Goal: Task Accomplishment & Management: Complete application form

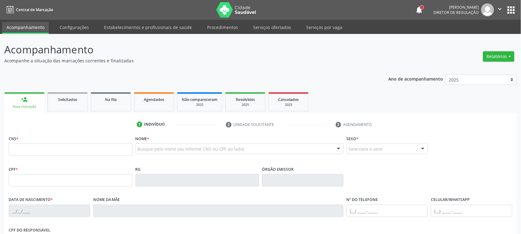
click at [502, 7] on icon "" at bounding box center [500, 9] width 7 height 7
click at [486, 36] on link "Sair" at bounding box center [484, 37] width 43 height 9
click at [267, 27] on link "Serviços ofertados" at bounding box center [272, 27] width 47 height 11
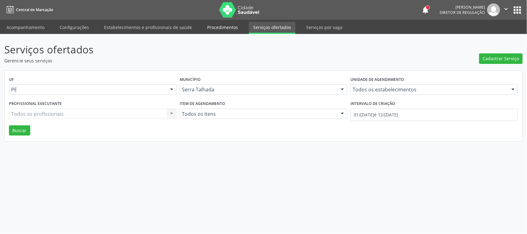
click at [221, 28] on link "Procedimentos" at bounding box center [223, 27] width 40 height 11
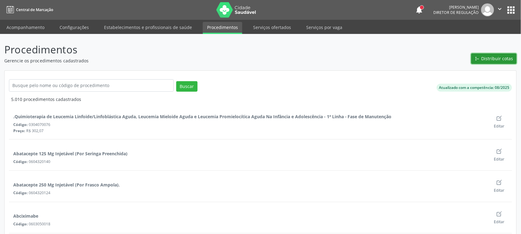
click at [492, 59] on span "Distribuir cotas" at bounding box center [497, 58] width 32 height 6
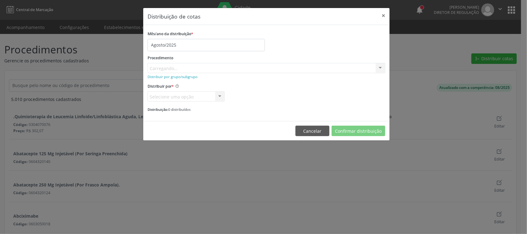
click at [239, 70] on div "Carregando..." at bounding box center [267, 68] width 238 height 10
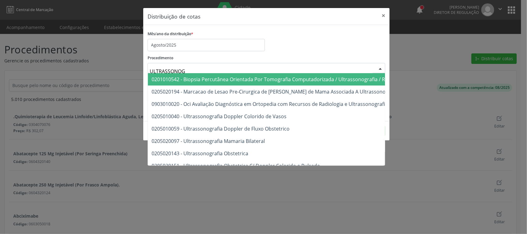
type input "ULTRASSONOGR"
click at [300, 52] on div "Mês/ano da distribuição * Agosto/2025 Procedimento ULTRASSONOGR 0201010542 - Bi…" at bounding box center [267, 70] width 238 height 83
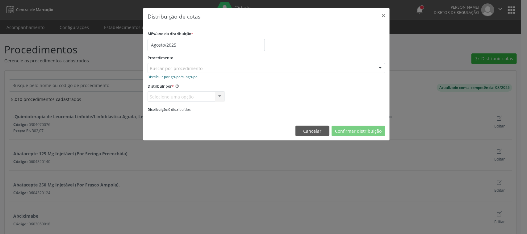
click at [189, 76] on small "Distribuir por grupo/subgrupo" at bounding box center [173, 76] width 50 height 5
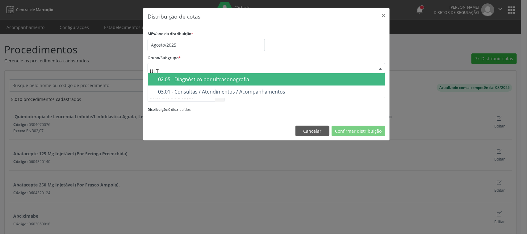
type input "ULTR"
click at [269, 79] on div "02.05 - Diagnóstico por ultrasonografia" at bounding box center [269, 79] width 223 height 5
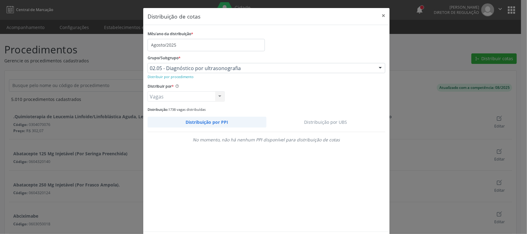
click at [307, 119] on link "Distribuição por UBS" at bounding box center [325, 122] width 119 height 11
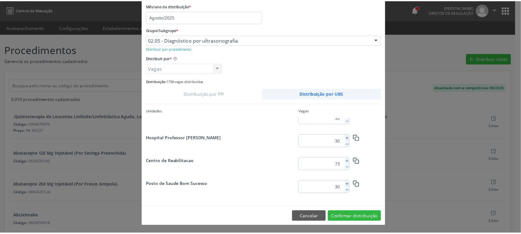
scroll to position [839, 0]
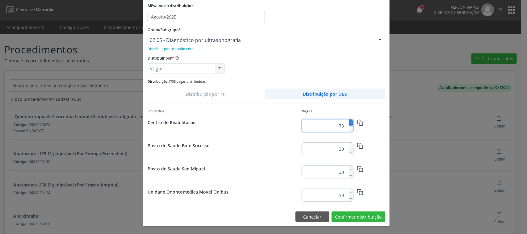
click at [349, 123] on icon at bounding box center [351, 123] width 4 height 4
type input "75"
click at [362, 217] on button "Confirmar distribuição" at bounding box center [358, 216] width 54 height 10
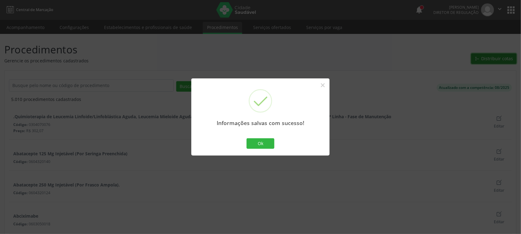
scroll to position [0, 0]
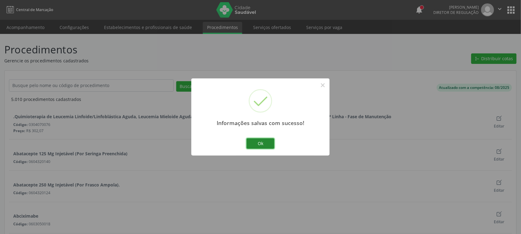
click at [253, 145] on button "Ok" at bounding box center [261, 143] width 28 height 10
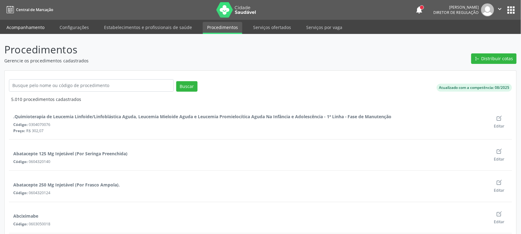
click at [38, 26] on link "Acompanhamento" at bounding box center [25, 27] width 47 height 11
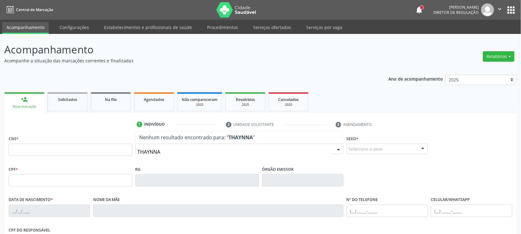
type input "THAYNNA V"
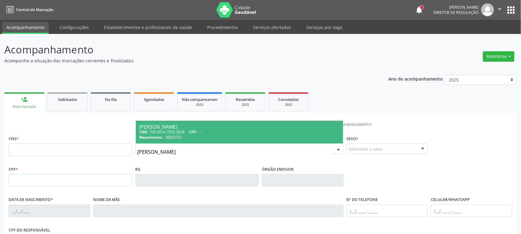
click at [205, 136] on div "Nascimento: 28/02/2003" at bounding box center [240, 137] width 200 height 5
type input "700 2014 7653 5828"
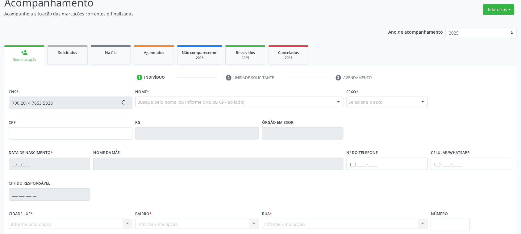
scroll to position [101, 0]
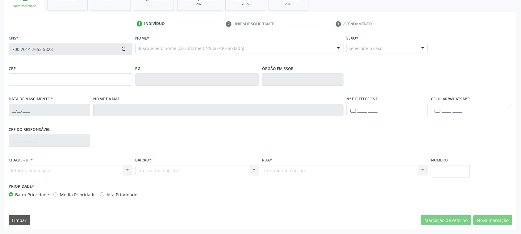
type input "28/02/2003"
type input "Maria Betania Vasconcelos"
type input "(99) 99999-9999"
type input "(87) 99628-2142"
type input "040.207.004-60"
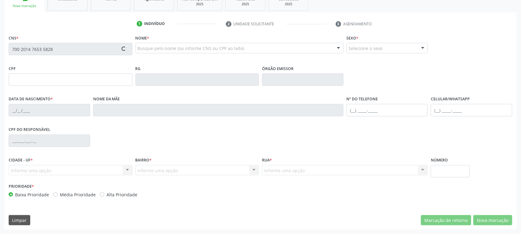
type input "367"
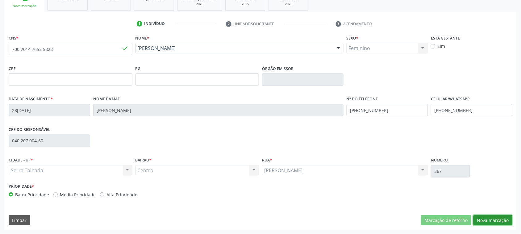
click at [498, 221] on button "Nova marcação" at bounding box center [492, 220] width 39 height 10
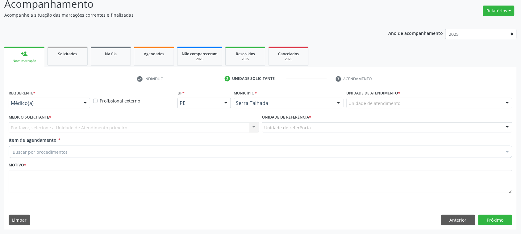
scroll to position [45, 0]
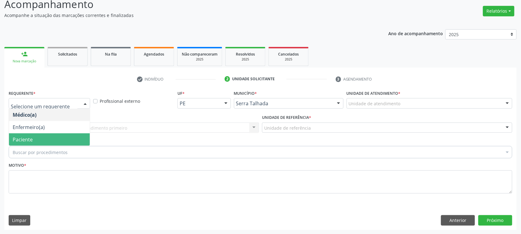
drag, startPoint x: 65, startPoint y: 141, endPoint x: 69, endPoint y: 121, distance: 20.5
click at [67, 137] on span "Paciente" at bounding box center [49, 139] width 81 height 12
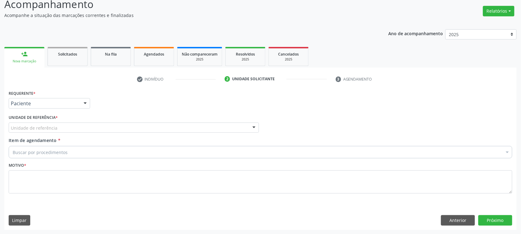
click at [74, 131] on div "Unidade de referência" at bounding box center [134, 128] width 250 height 10
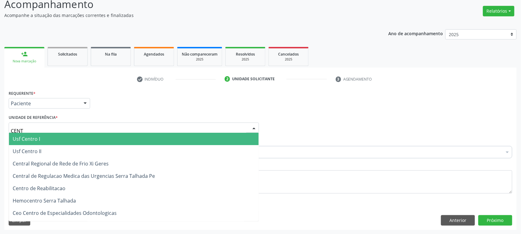
type input "CENTR"
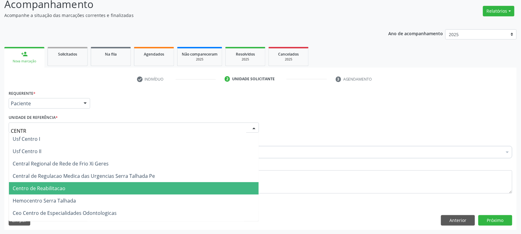
click at [79, 192] on span "Centro de Reabilitacao" at bounding box center [134, 188] width 250 height 12
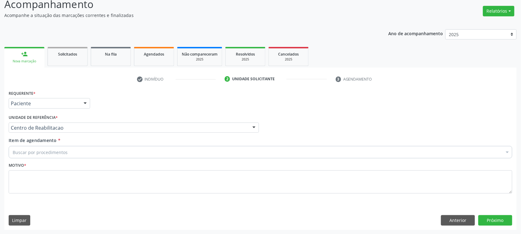
click at [78, 152] on div "Buscar por procedimentos" at bounding box center [261, 152] width 504 height 12
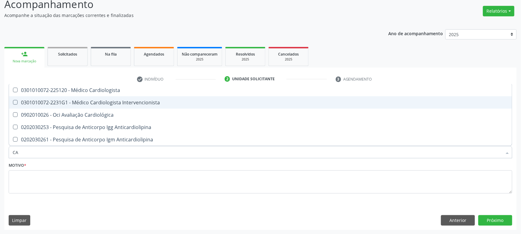
type input "C"
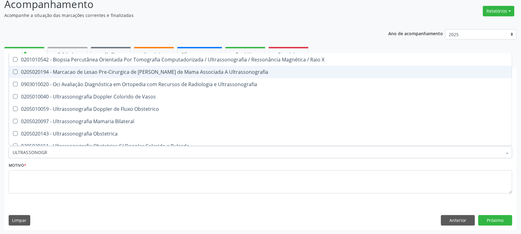
type input "ULTRASSONOGRA"
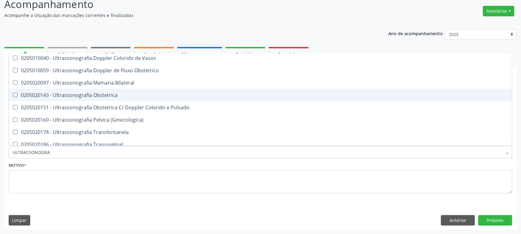
scroll to position [77, 0]
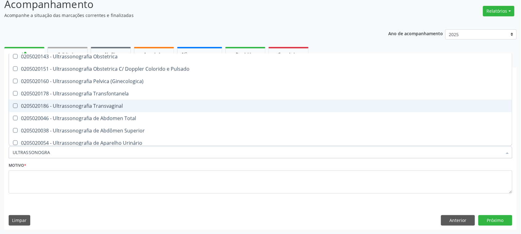
click at [162, 108] on div "0205020186 - Ultrassonografia Transvaginal" at bounding box center [261, 105] width 496 height 5
checkbox Transvaginal "true"
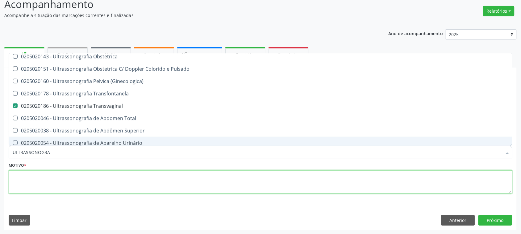
click at [121, 193] on textarea at bounding box center [261, 181] width 504 height 23
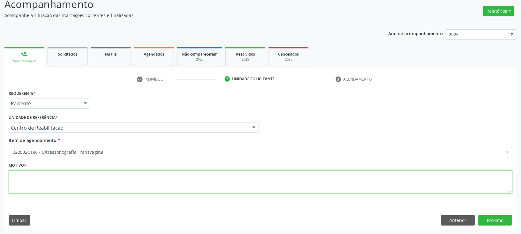
scroll to position [0, 0]
type textarea "."
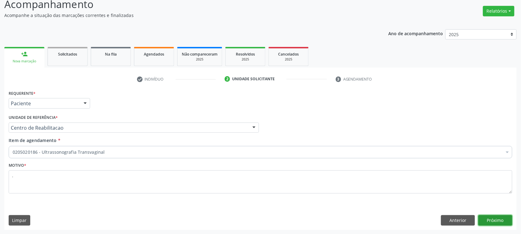
click at [505, 221] on button "Próximo" at bounding box center [495, 220] width 34 height 10
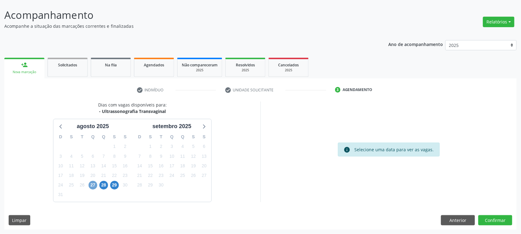
click at [92, 187] on span "27" at bounding box center [93, 185] width 9 height 9
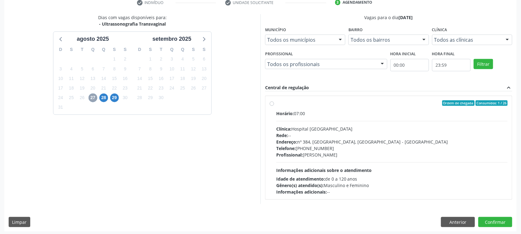
scroll to position [124, 0]
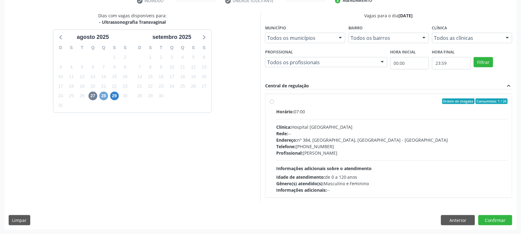
click at [103, 99] on span "28" at bounding box center [103, 96] width 9 height 9
click at [117, 96] on span "29" at bounding box center [114, 96] width 9 height 9
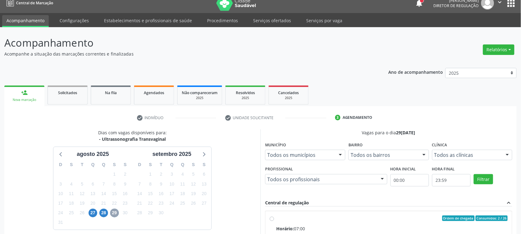
scroll to position [0, 0]
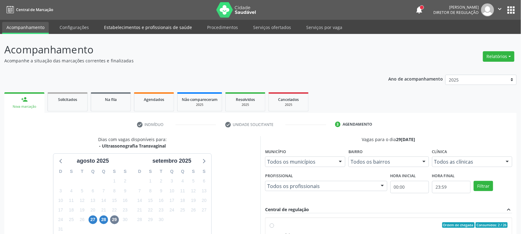
click at [166, 23] on link "Estabelecimentos e profissionais de saúde" at bounding box center [148, 27] width 97 height 11
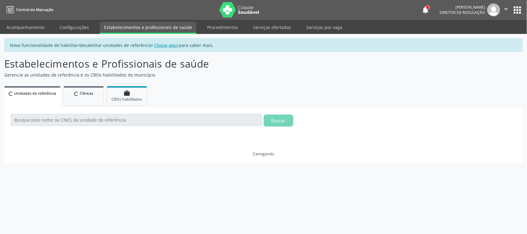
click at [33, 28] on link "Acompanhamento" at bounding box center [25, 27] width 47 height 11
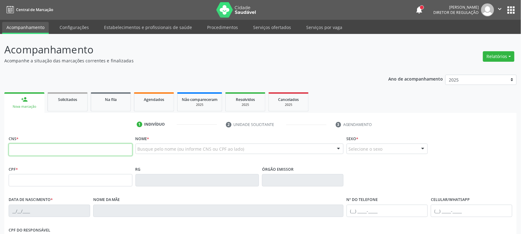
drag, startPoint x: 124, startPoint y: 148, endPoint x: 129, endPoint y: 145, distance: 5.3
click at [124, 148] on input "text" at bounding box center [71, 150] width 124 height 12
type input "708 6040 6097 9184"
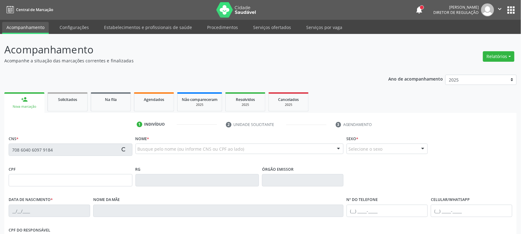
type input "048.717.974-90"
type input "24/07/1979"
type input "Wilma Nogueira do Nascimento"
type input "(87) 99646-4589"
type input "1019"
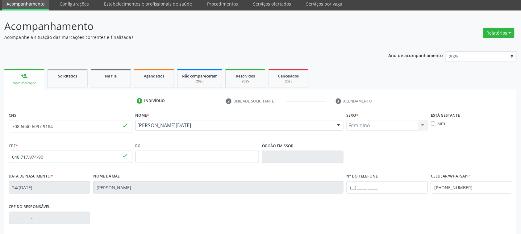
scroll to position [101, 0]
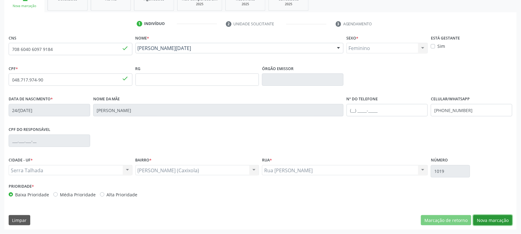
click at [481, 220] on button "Nova marcação" at bounding box center [492, 220] width 39 height 10
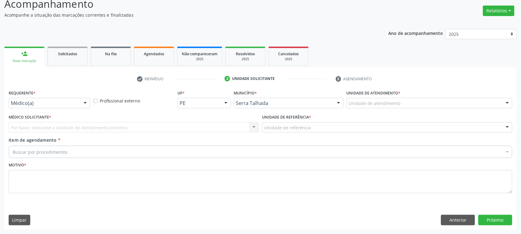
scroll to position [45, 0]
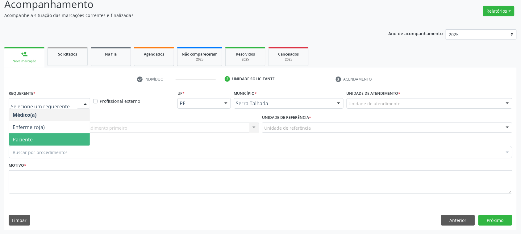
click at [56, 134] on span "Paciente" at bounding box center [49, 139] width 81 height 12
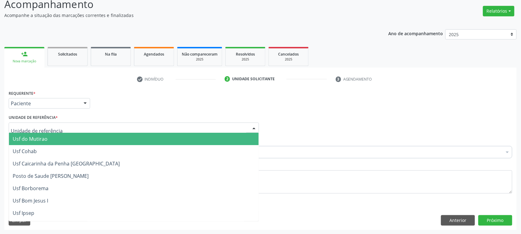
click at [62, 127] on div at bounding box center [134, 128] width 250 height 10
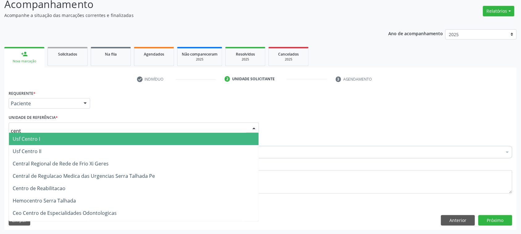
type input "centr"
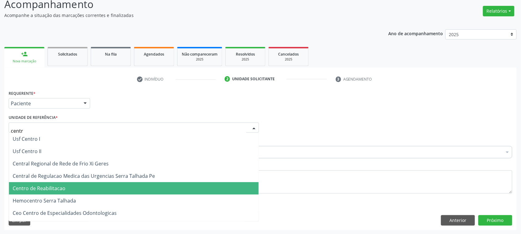
click at [66, 186] on span "Centro de Reabilitacao" at bounding box center [134, 188] width 250 height 12
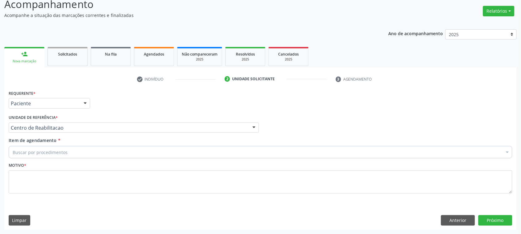
click at [70, 152] on div "Buscar por procedimentos" at bounding box center [261, 152] width 504 height 12
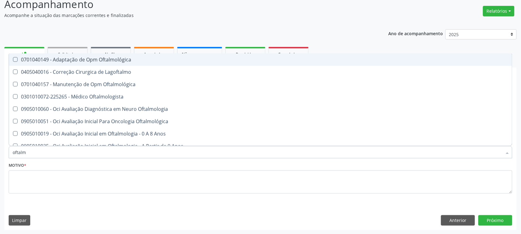
type input "oftalmo"
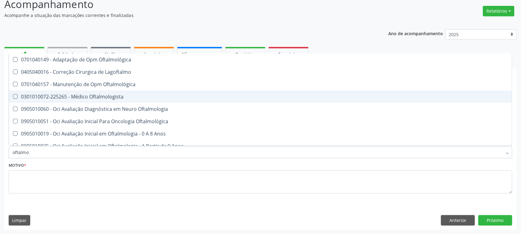
click at [97, 96] on div "0301010072-225265 - Médico Oftalmologista" at bounding box center [261, 96] width 496 height 5
checkbox Oftalmologista "true"
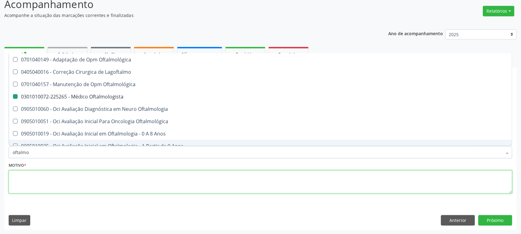
click at [84, 177] on textarea at bounding box center [261, 181] width 504 height 23
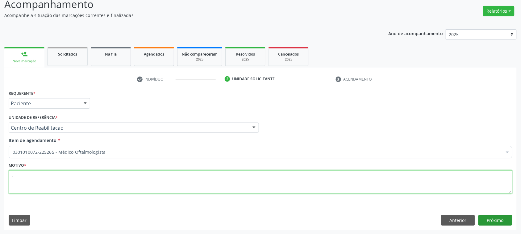
type textarea "."
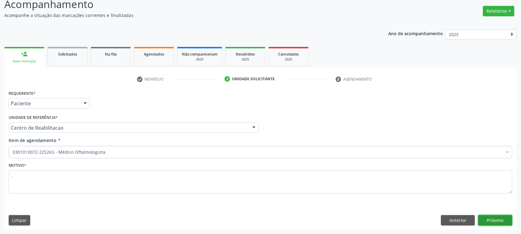
click at [490, 222] on button "Próximo" at bounding box center [495, 220] width 34 height 10
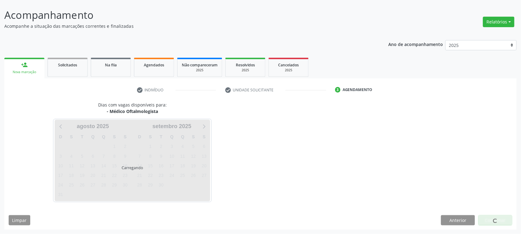
scroll to position [35, 0]
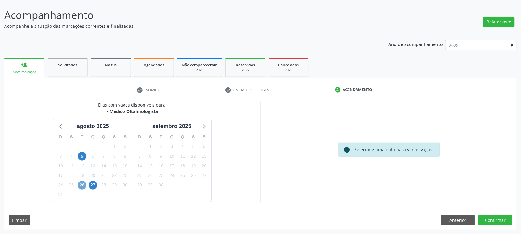
click at [82, 182] on span "26" at bounding box center [82, 185] width 9 height 9
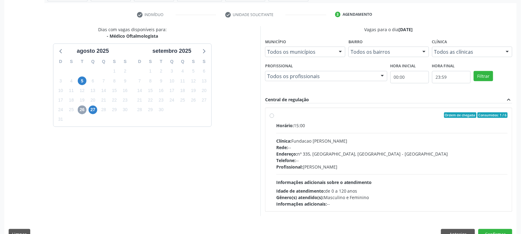
scroll to position [124, 0]
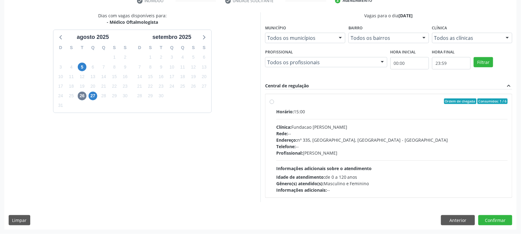
click at [348, 143] on div "Endereço: nº 335, Nossa Senhora da Con, Serra Talhada - PE" at bounding box center [391, 140] width 231 height 6
click at [274, 104] on input "Ordem de chegada Consumidos: 1 / 6 Horário: 15:00 Clínica: Fundacao Altino Vent…" at bounding box center [272, 101] width 4 height 6
radio input "true"
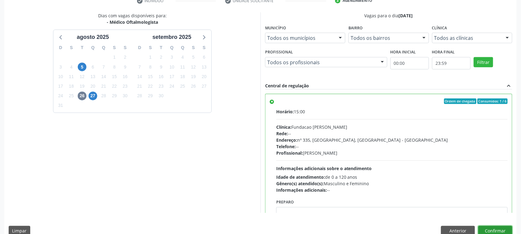
click at [502, 231] on button "Confirmar" at bounding box center [495, 231] width 34 height 10
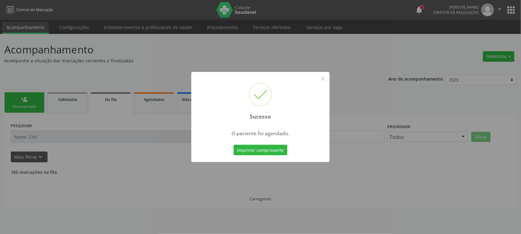
scroll to position [0, 0]
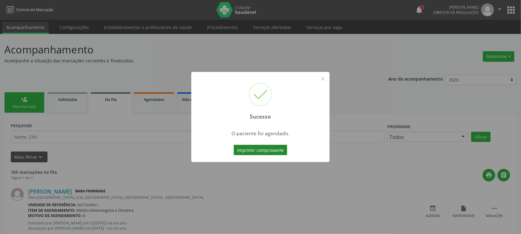
click at [278, 152] on button "Imprimir comprovante" at bounding box center [261, 150] width 54 height 10
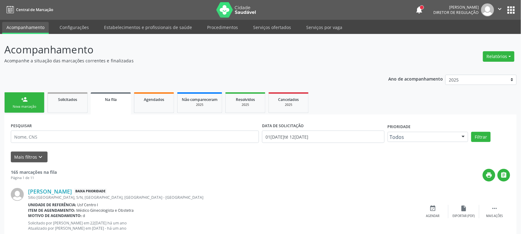
click at [13, 112] on link "person_add Nova marcação" at bounding box center [24, 102] width 40 height 21
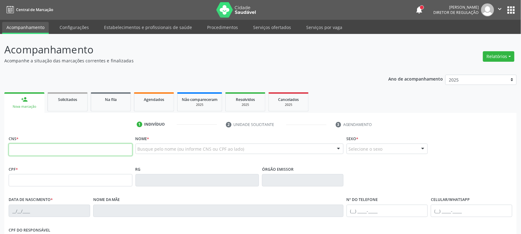
click at [28, 151] on input "text" at bounding box center [71, 150] width 124 height 12
type input "700 5009 6036 8655"
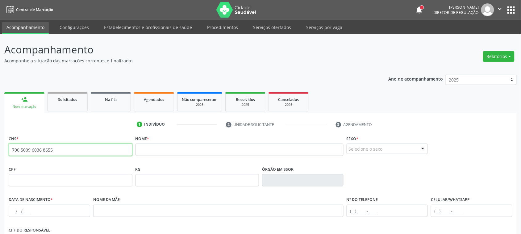
click at [42, 147] on input "700 5009 6036 8655" at bounding box center [71, 150] width 124 height 12
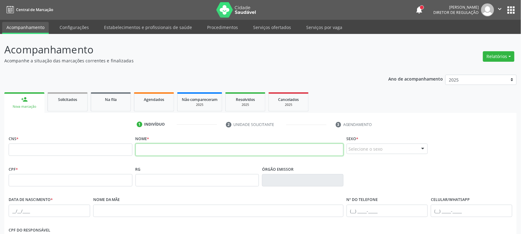
click at [188, 149] on input "text" at bounding box center [239, 150] width 208 height 12
type input "EVELYN"
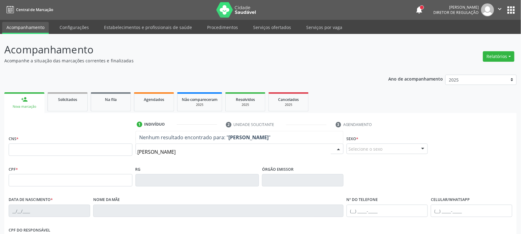
type input "EVELYN BEA"
drag, startPoint x: 173, startPoint y: 150, endPoint x: 110, endPoint y: 147, distance: 63.6
click at [110, 148] on div "CNS * Nome * EVELYN BEA Nenhum resultado encontrado para: " EVELYN BEA " Não há…" at bounding box center [260, 149] width 507 height 31
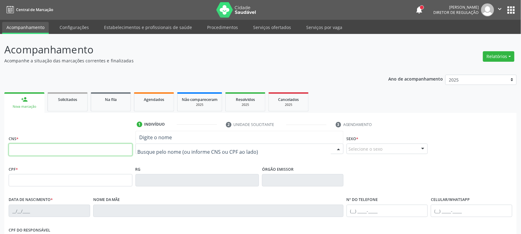
click at [94, 149] on input "text" at bounding box center [71, 150] width 124 height 12
paste input "700 5009 6036 8655"
type input "700 5009 6036 8655"
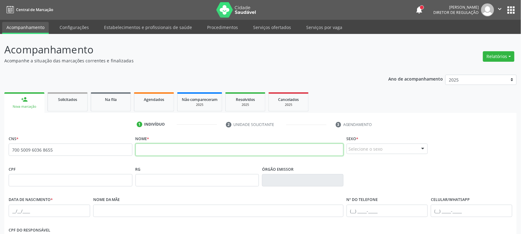
click at [192, 150] on input "text" at bounding box center [239, 150] width 208 height 12
type input "EVELYN BEATRIZ FERRAZ SILVA"
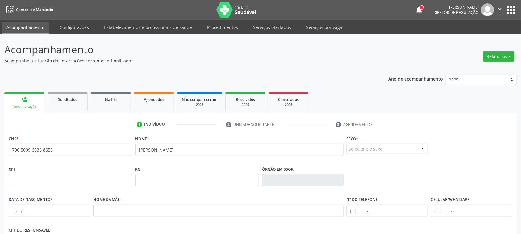
click at [399, 148] on div "Selecione o sexo" at bounding box center [387, 149] width 81 height 10
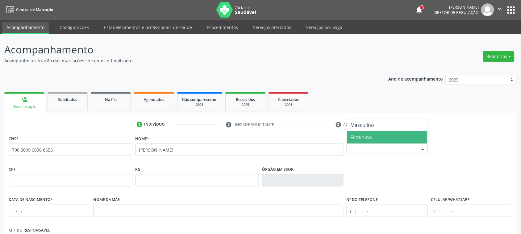
click at [390, 135] on span "Feminino" at bounding box center [387, 137] width 81 height 12
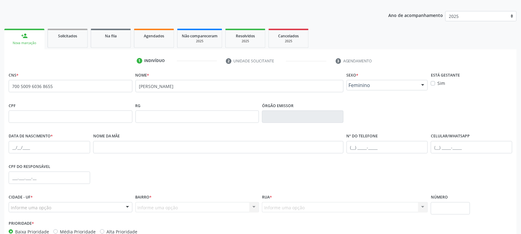
scroll to position [77, 0]
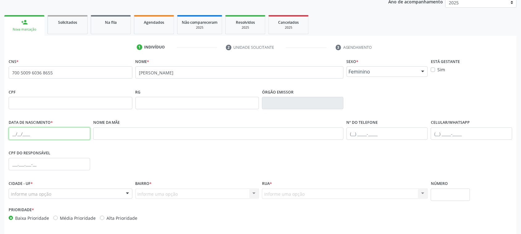
click at [10, 131] on input "text" at bounding box center [49, 133] width 81 height 12
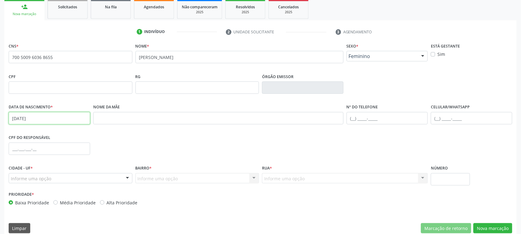
scroll to position [101, 0]
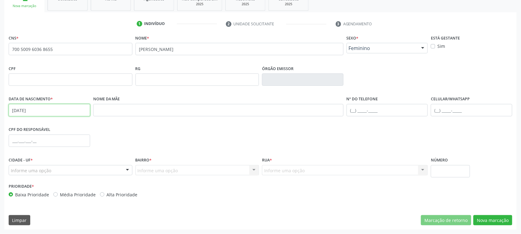
type input "06/01/2009"
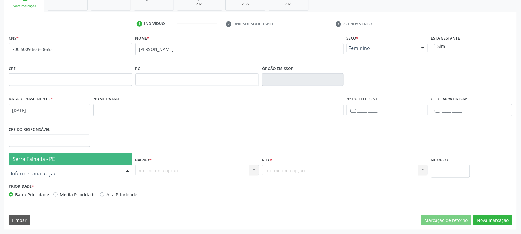
click at [54, 171] on div at bounding box center [71, 170] width 124 height 10
click at [58, 158] on span "Serra Talhada - PE" at bounding box center [70, 159] width 123 height 12
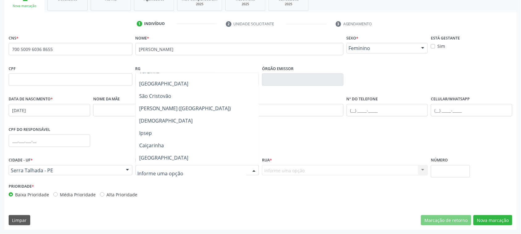
scroll to position [154, 0]
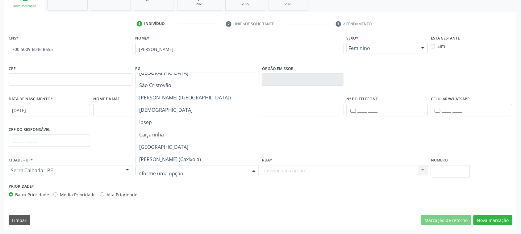
click at [187, 144] on span "Luanda" at bounding box center [197, 147] width 123 height 12
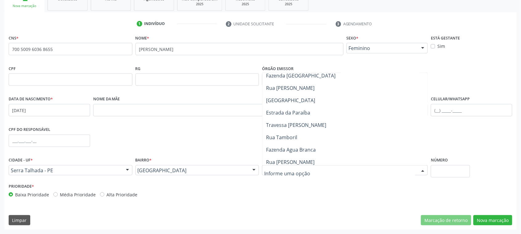
scroll to position [142, 0]
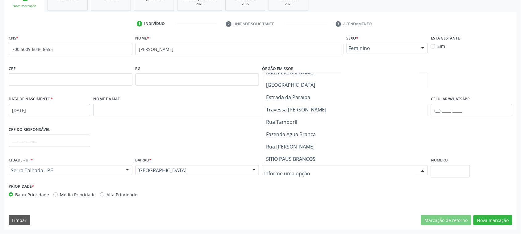
click at [300, 143] on span "Rua Joao Mourato" at bounding box center [290, 146] width 48 height 7
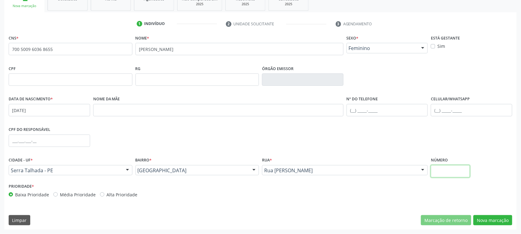
click at [453, 172] on input "text" at bounding box center [450, 171] width 39 height 12
type input "SN"
click at [488, 217] on button "Nova marcação" at bounding box center [492, 220] width 39 height 10
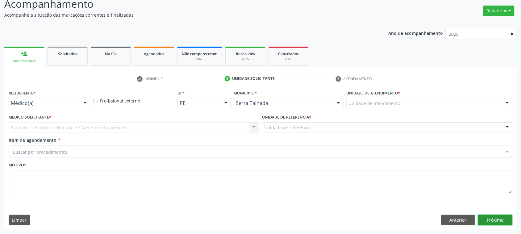
scroll to position [45, 0]
click at [488, 217] on button "Próximo" at bounding box center [495, 220] width 34 height 10
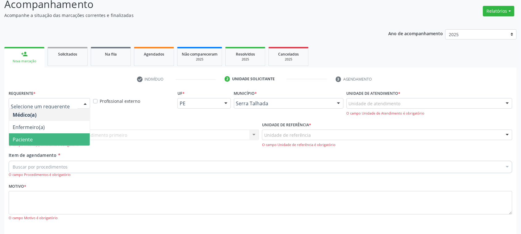
click at [52, 138] on span "Paciente" at bounding box center [49, 139] width 81 height 12
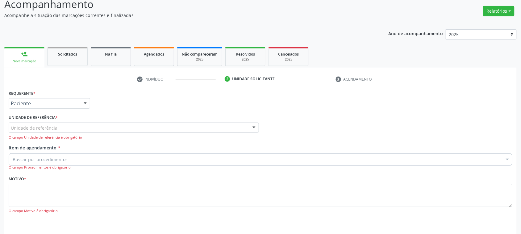
click at [54, 124] on div "Unidade de referência" at bounding box center [134, 128] width 250 height 10
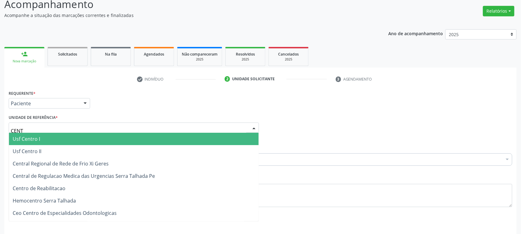
type input "CENTR"
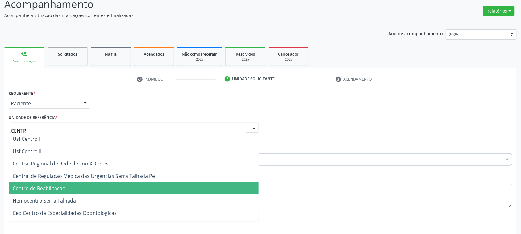
drag, startPoint x: 60, startPoint y: 184, endPoint x: 59, endPoint y: 168, distance: 15.8
click at [60, 184] on span "Centro de Reabilitacao" at bounding box center [134, 188] width 250 height 12
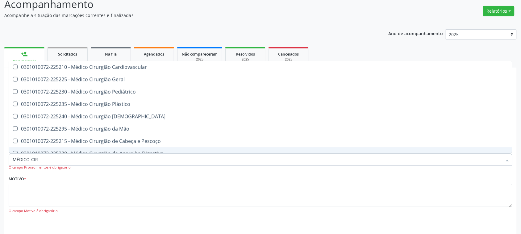
type input "MÉDICO CIRU"
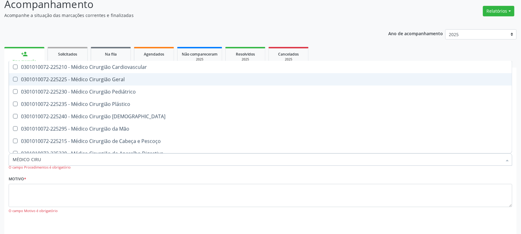
click at [99, 81] on div "0301010072-225225 - Médico Cirurgião Geral" at bounding box center [261, 79] width 496 height 5
checkbox Geral "true"
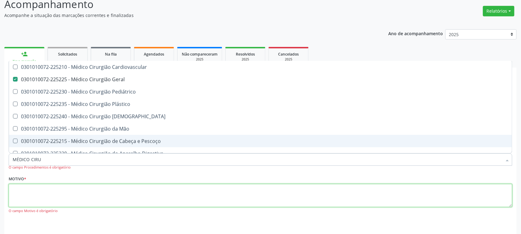
drag, startPoint x: 121, startPoint y: 201, endPoint x: 122, endPoint y: 198, distance: 3.2
click at [122, 198] on textarea at bounding box center [261, 195] width 504 height 23
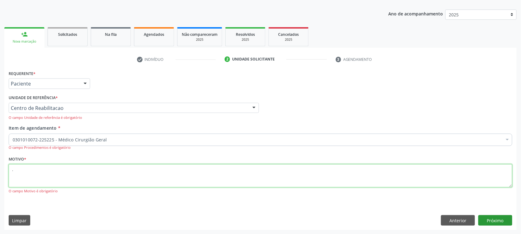
type textarea "."
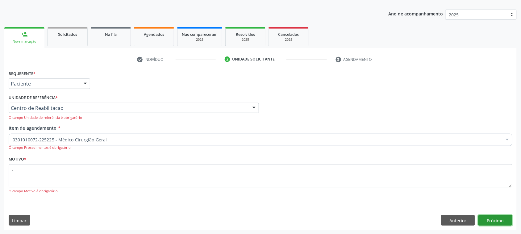
click at [486, 221] on button "Próximo" at bounding box center [495, 220] width 34 height 10
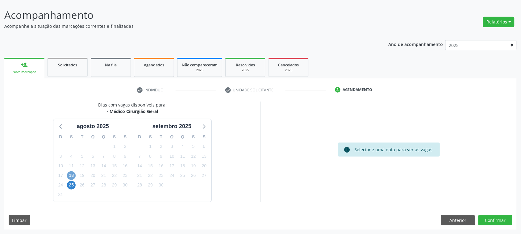
click at [70, 176] on span "18" at bounding box center [71, 175] width 9 height 9
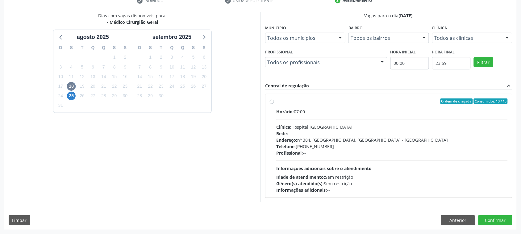
drag, startPoint x: 320, startPoint y: 166, endPoint x: 279, endPoint y: 167, distance: 41.1
click at [319, 166] on span "Informações adicionais sobre o atendimento" at bounding box center [324, 168] width 96 height 6
click at [274, 104] on input "Ordem de chegada Consumidos: 13 / 15 Horário: 07:00 Clínica: Hospital Sao Franc…" at bounding box center [272, 101] width 4 height 6
radio input "true"
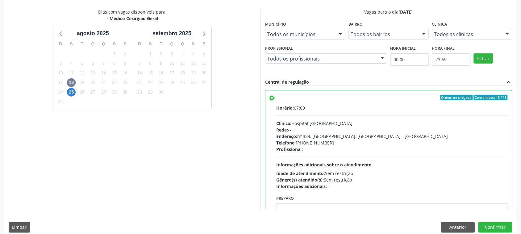
scroll to position [135, 0]
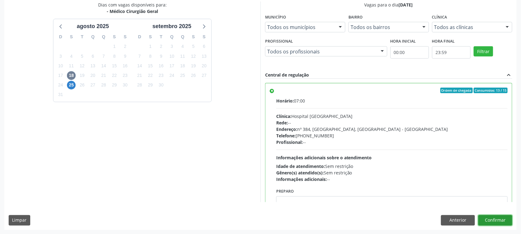
click at [486, 222] on button "Confirmar" at bounding box center [495, 220] width 34 height 10
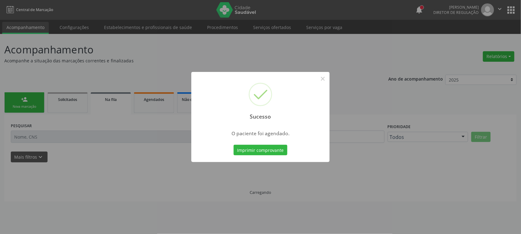
scroll to position [0, 0]
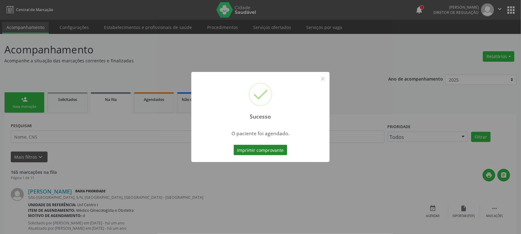
click at [265, 153] on button "Imprimir comprovante" at bounding box center [261, 150] width 54 height 10
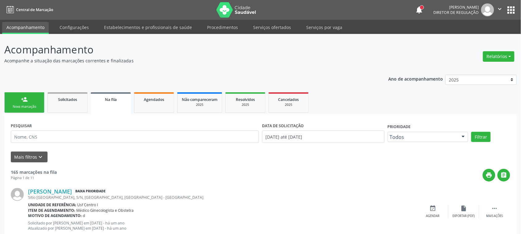
click at [29, 105] on div "Nova marcação" at bounding box center [24, 106] width 31 height 5
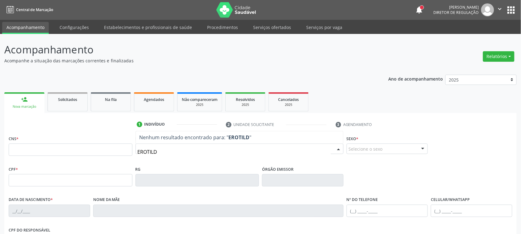
type input "EROTILDE"
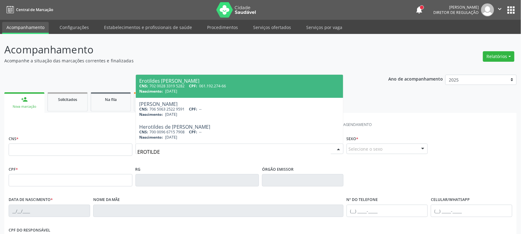
click at [189, 78] on span "Erotildes Crislaine Bezerra da Silva CNS: 702 0028 3319 5282 CPF: 061.192.274-6…" at bounding box center [239, 86] width 207 height 23
type input "702 0028 3319 5282"
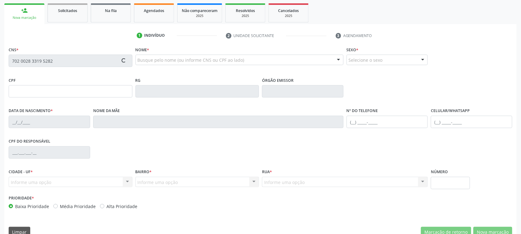
scroll to position [101, 0]
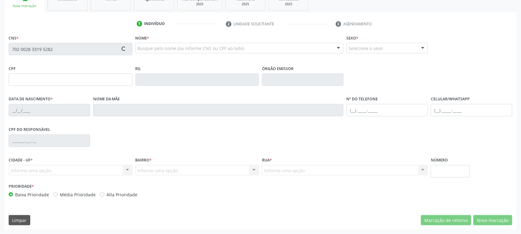
type input "061.192.274-66"
type input "04/08/1989"
type input "Vera Lucia Bezerra de Lima Silva"
type input "(87) 99999-9990"
type input "007.814.634-83"
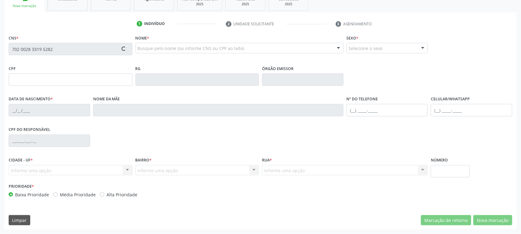
type input "1635"
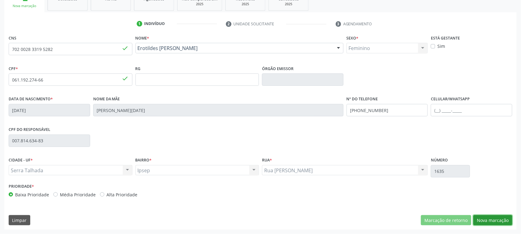
click at [478, 219] on button "Nova marcação" at bounding box center [492, 220] width 39 height 10
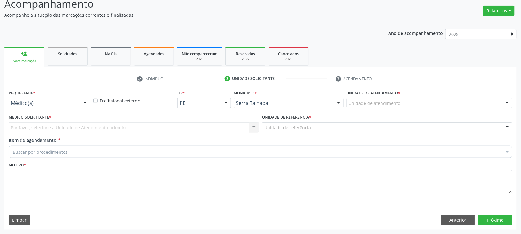
scroll to position [45, 0]
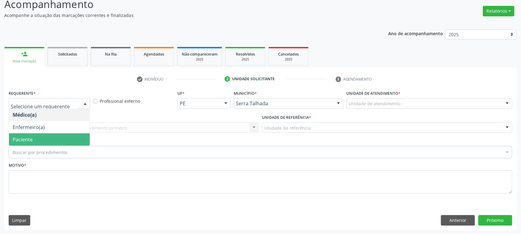
click at [35, 144] on span "Paciente" at bounding box center [49, 139] width 81 height 12
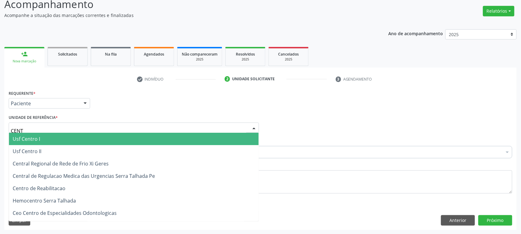
type input "CENTR"
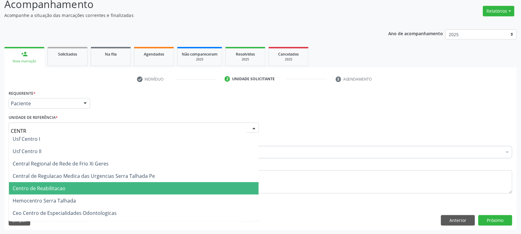
click at [46, 185] on span "Centro de Reabilitacao" at bounding box center [39, 188] width 53 height 7
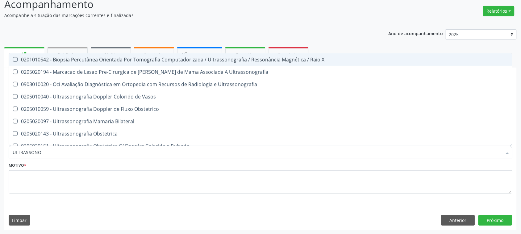
type input "ULTRASSONOG"
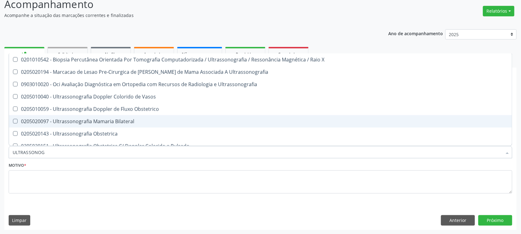
scroll to position [167, 0]
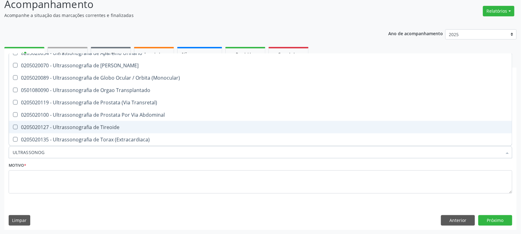
click at [97, 126] on div "0205020127 - Ultrassonografia de Tireoide" at bounding box center [261, 127] width 496 height 5
checkbox Tireoide "true"
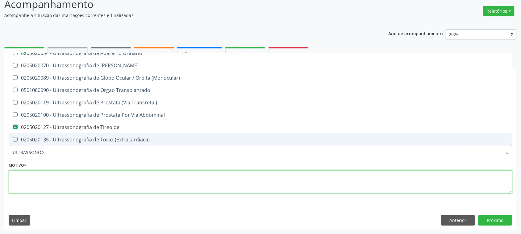
click at [92, 185] on textarea at bounding box center [261, 181] width 504 height 23
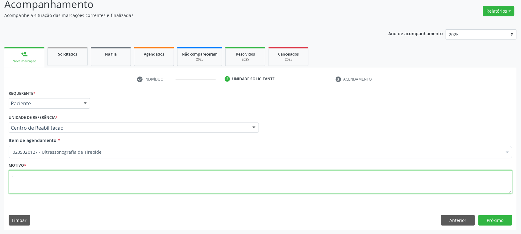
scroll to position [0, 0]
type textarea "."
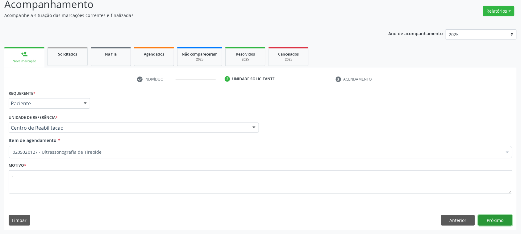
click at [494, 216] on button "Próximo" at bounding box center [495, 220] width 34 height 10
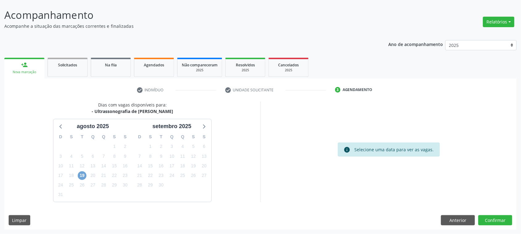
click at [79, 175] on span "19" at bounding box center [82, 175] width 9 height 9
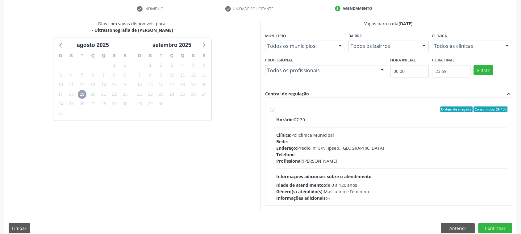
scroll to position [124, 0]
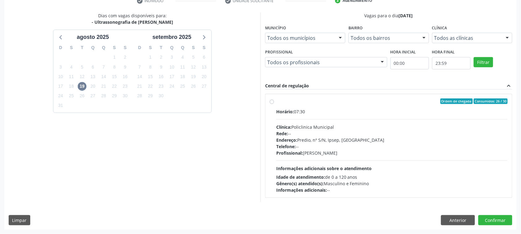
drag, startPoint x: 381, startPoint y: 169, endPoint x: 339, endPoint y: 161, distance: 42.7
click at [380, 169] on div "Horário: 07:30 Clínica: Policlinica Municipal Rede: -- Endereço: Predio, nº S/N…" at bounding box center [391, 150] width 231 height 85
click at [274, 104] on input "Ordem de chegada Consumidos: 26 / 30 Horário: 07:30 Clínica: Policlinica Munici…" at bounding box center [272, 101] width 4 height 6
radio input "true"
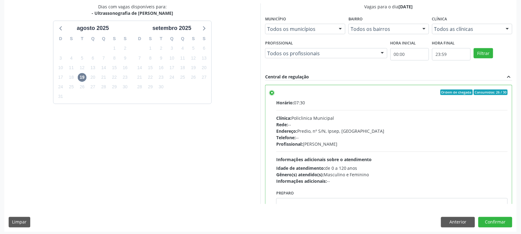
scroll to position [135, 0]
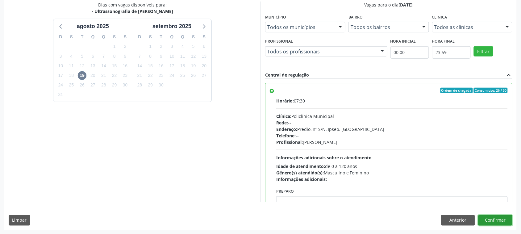
click at [493, 219] on button "Confirmar" at bounding box center [495, 220] width 34 height 10
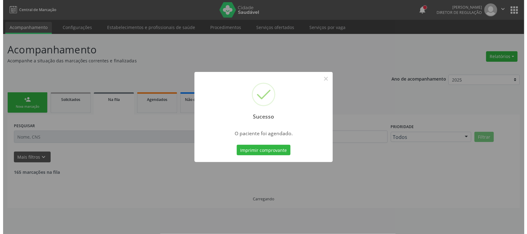
scroll to position [0, 0]
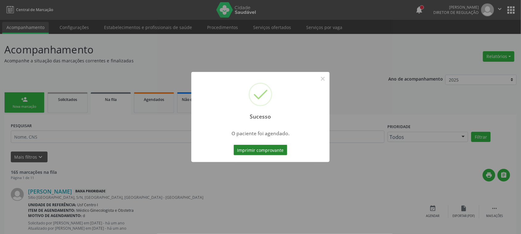
click at [269, 149] on button "Imprimir comprovante" at bounding box center [261, 150] width 54 height 10
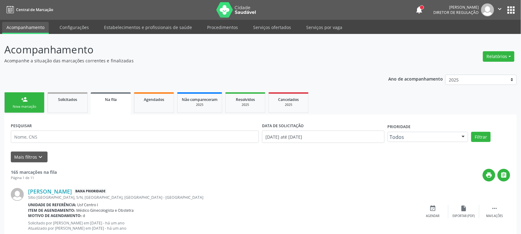
click at [39, 96] on link "person_add Nova marcação" at bounding box center [24, 102] width 40 height 21
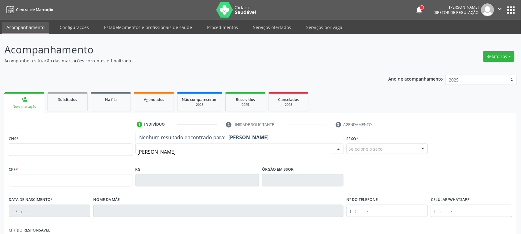
type input "CARLOS DAVID G"
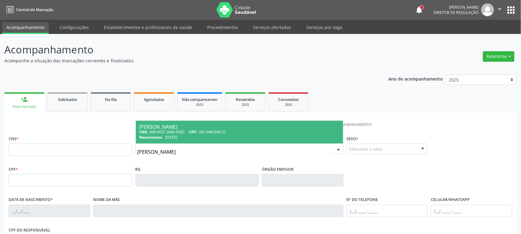
drag, startPoint x: 150, startPoint y: 130, endPoint x: 189, endPoint y: 130, distance: 38.9
click at [189, 130] on div "CNS: 898 0037 2640 9582 CPF: 067.444.904-51" at bounding box center [240, 131] width 200 height 5
type input "898 0037 2640 9582"
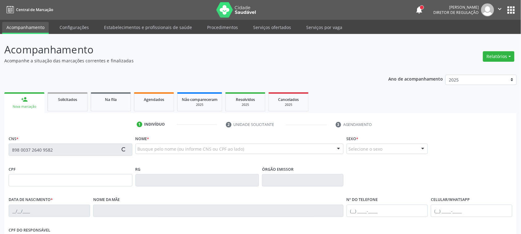
type input "067.444.904-51"
type input "21/09/2002"
type input "Maria Dores Goncalves"
type input "(87) 99925-1003"
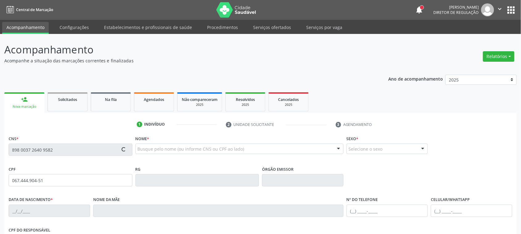
type input "022.557.534-56"
type input "202"
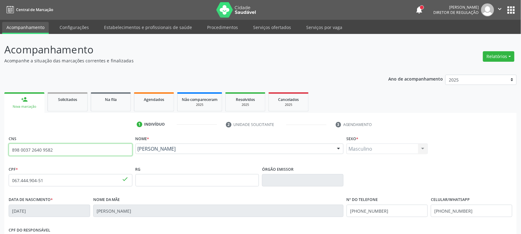
drag, startPoint x: 12, startPoint y: 149, endPoint x: 61, endPoint y: 150, distance: 48.5
click at [61, 150] on input "898 0037 2640 9582" at bounding box center [71, 150] width 124 height 12
click at [59, 94] on link "Solicitados" at bounding box center [68, 101] width 40 height 19
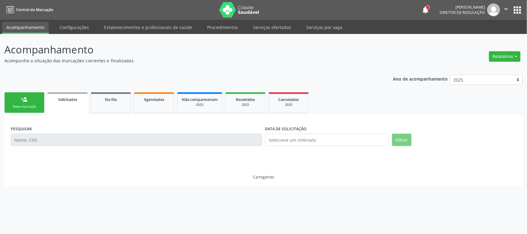
click at [29, 101] on link "person_add Nova marcação" at bounding box center [24, 102] width 40 height 21
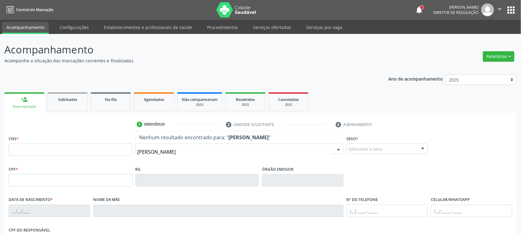
type input "JOAO BATISTA DA SILVA L"
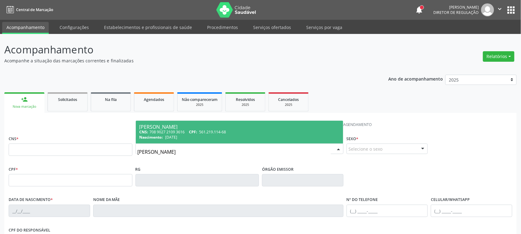
click at [161, 127] on div "Joao Batista da Silva Lima" at bounding box center [240, 126] width 200 height 5
type input "708 9027 2109 3616"
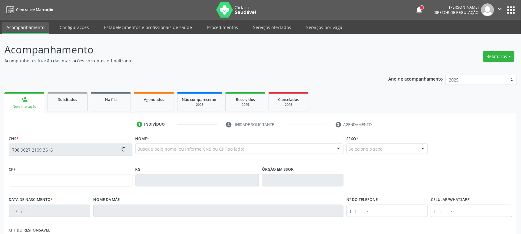
type input "561.219.114-68"
type input "23/06/1966"
type input "Luzete Maria da Silva"
type input "(87) 3831-4848"
type input "420.291.124-53"
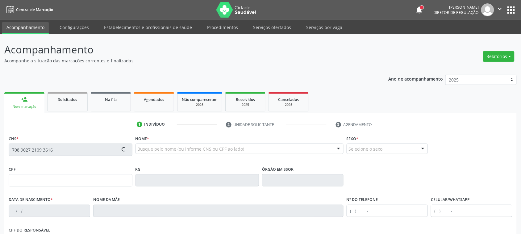
type input "501"
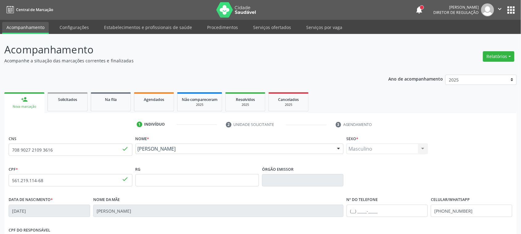
click at [0, 144] on div "Acompanhamento Acompanhe a situação das marcações correntes e finalizadas Relat…" at bounding box center [260, 184] width 521 height 301
drag, startPoint x: 55, startPoint y: 148, endPoint x: 0, endPoint y: 140, distance: 55.6
click at [0, 140] on div "Acompanhamento Acompanhe a situação das marcações correntes e finalizadas Relat…" at bounding box center [260, 184] width 521 height 301
click at [52, 101] on div "Solicitados" at bounding box center [67, 99] width 31 height 6
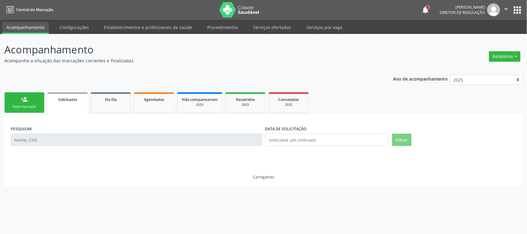
click at [22, 105] on div "Nova marcação" at bounding box center [24, 106] width 31 height 5
